Goal: Information Seeking & Learning: Learn about a topic

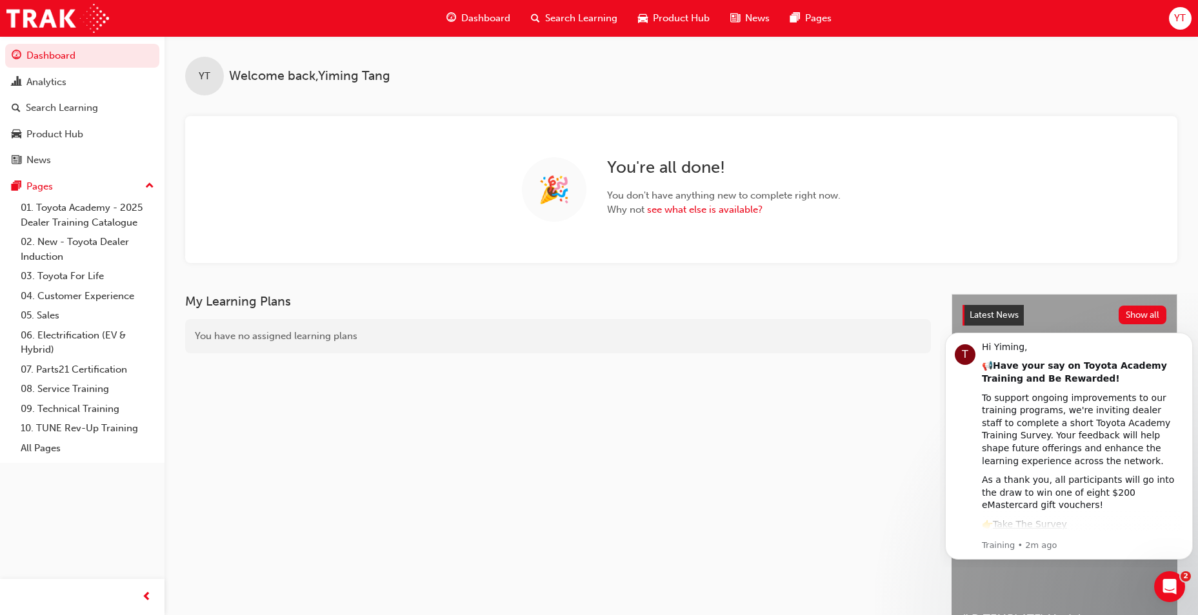
click at [590, 22] on span "Search Learning" at bounding box center [581, 18] width 72 height 15
